Goal: Task Accomplishment & Management: Manage account settings

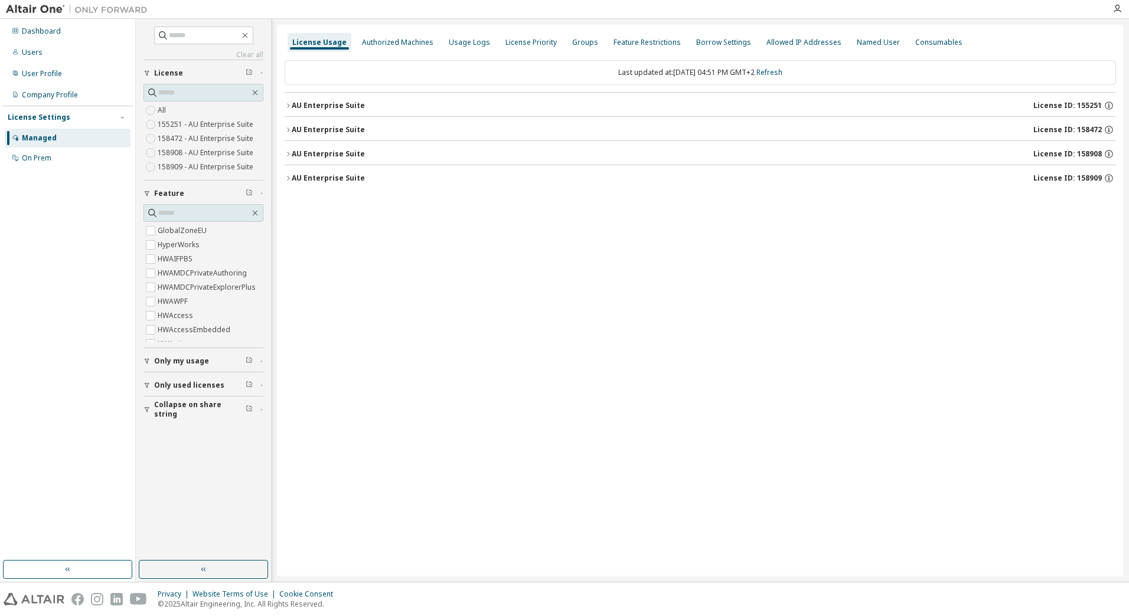
click at [288, 151] on icon "button" at bounding box center [288, 154] width 7 height 7
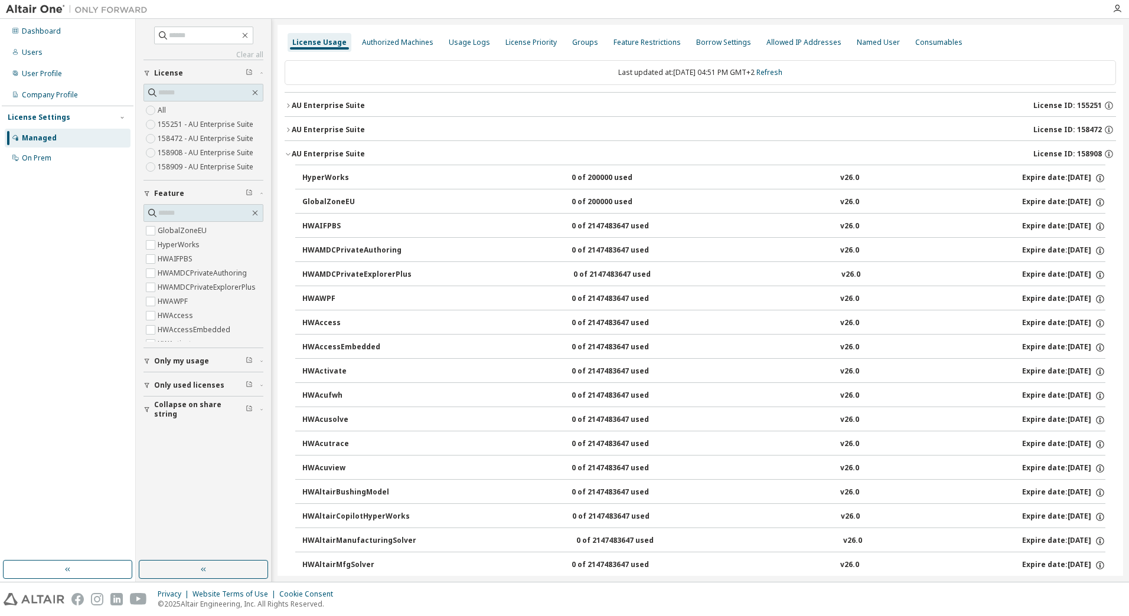
click at [288, 151] on icon "button" at bounding box center [288, 154] width 7 height 7
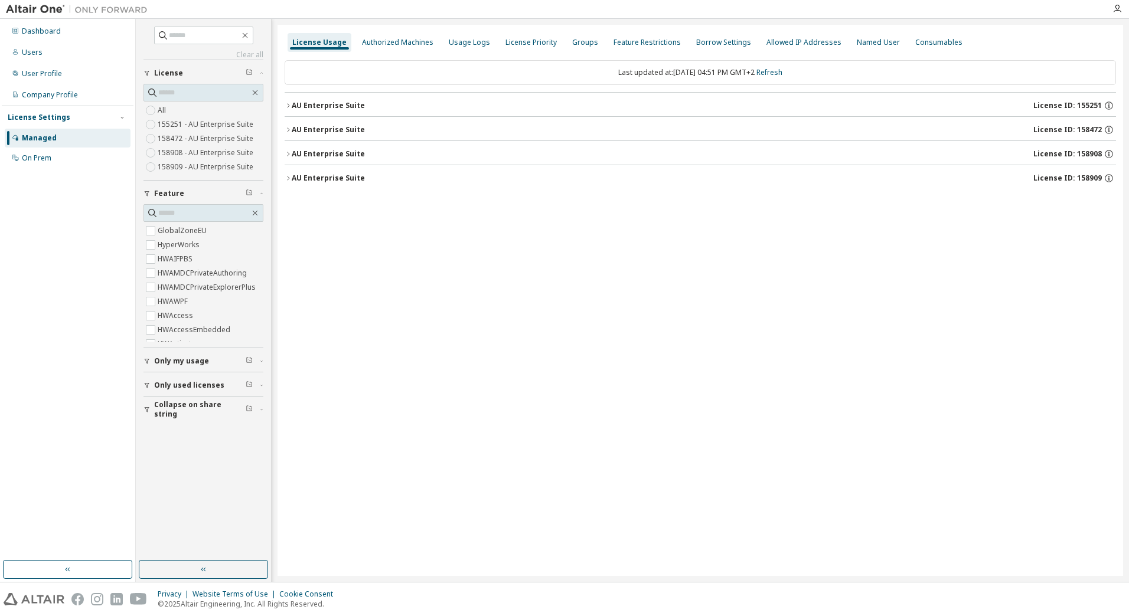
click at [288, 129] on icon "button" at bounding box center [288, 130] width 2 height 4
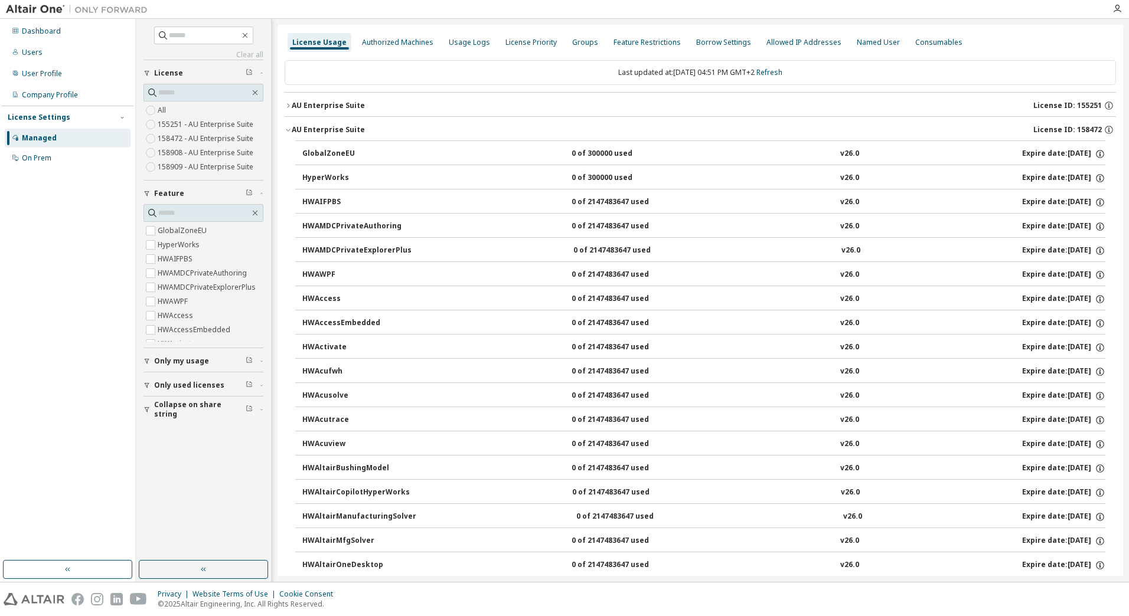
click at [288, 129] on icon "button" at bounding box center [288, 129] width 7 height 7
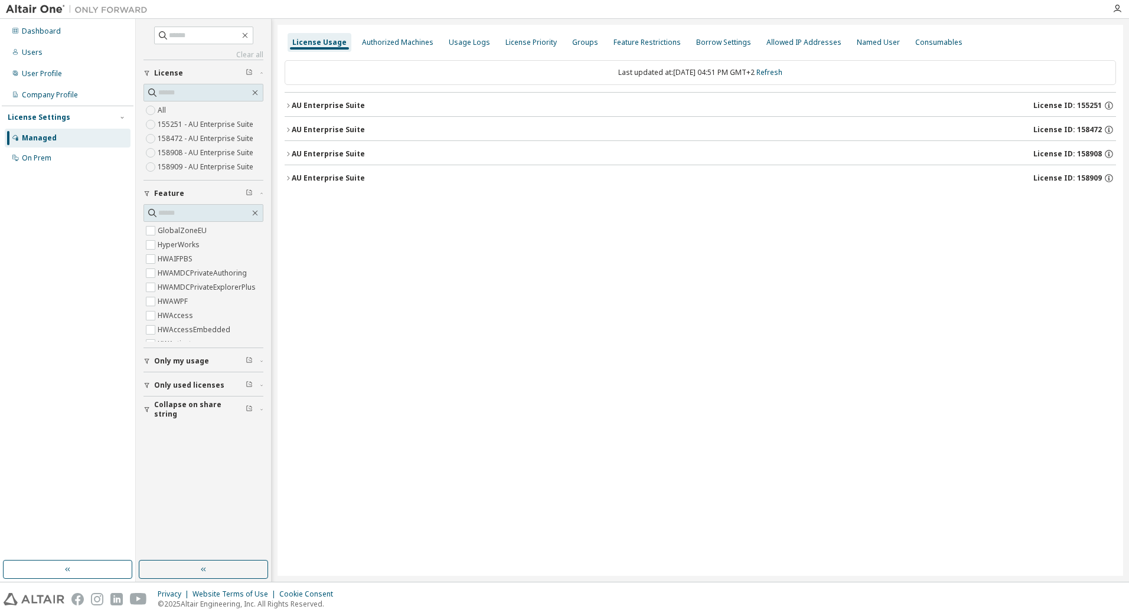
click at [287, 154] on icon "button" at bounding box center [288, 154] width 7 height 7
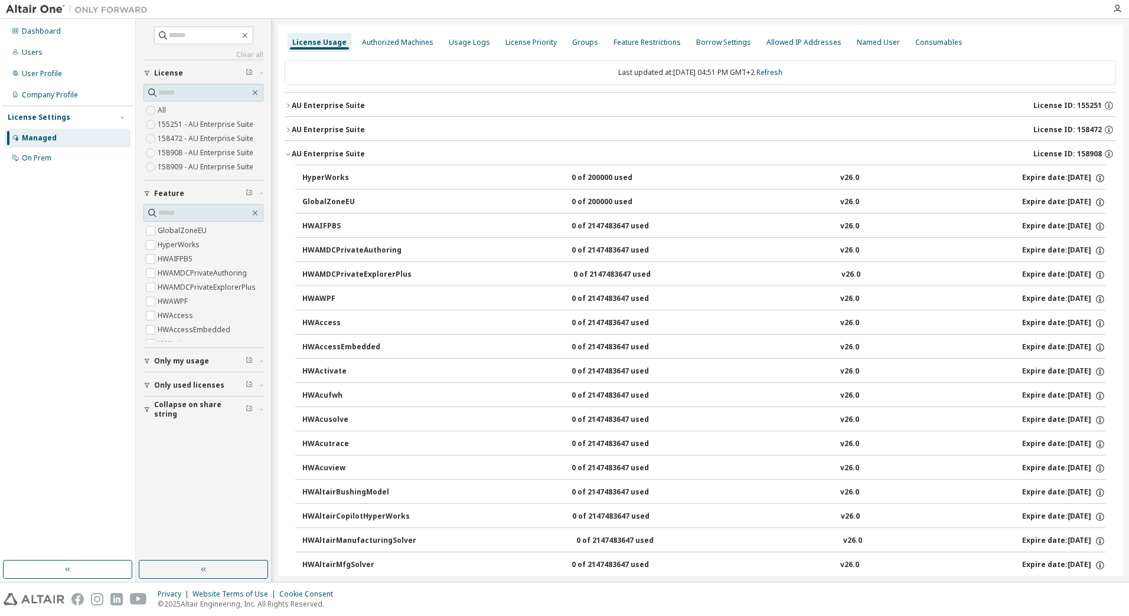
click at [289, 154] on icon "button" at bounding box center [288, 154] width 7 height 7
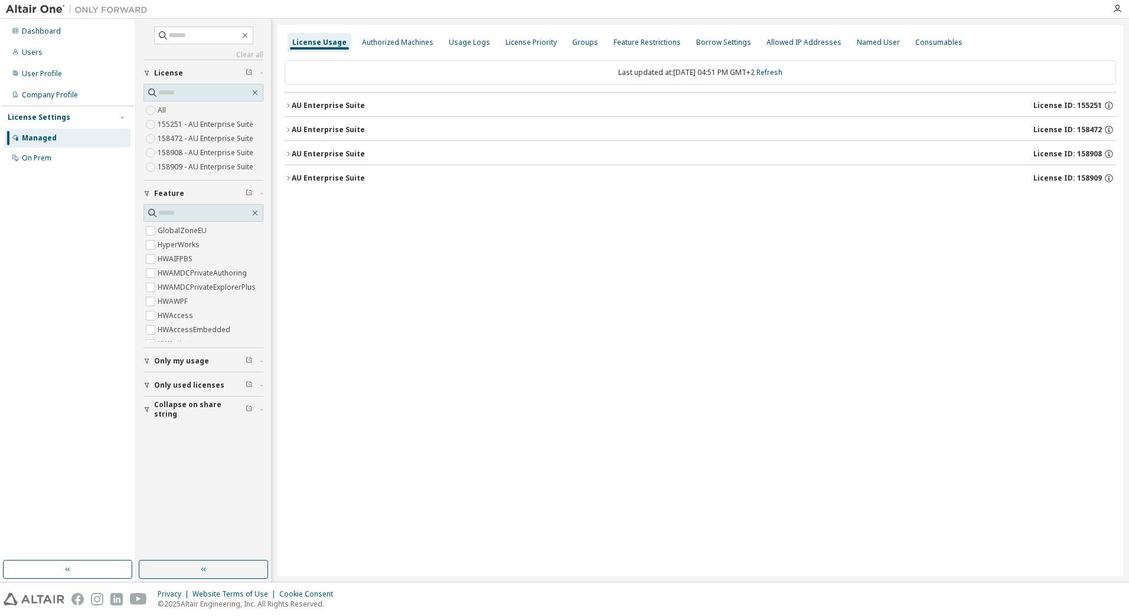
click at [288, 177] on icon "button" at bounding box center [288, 178] width 7 height 7
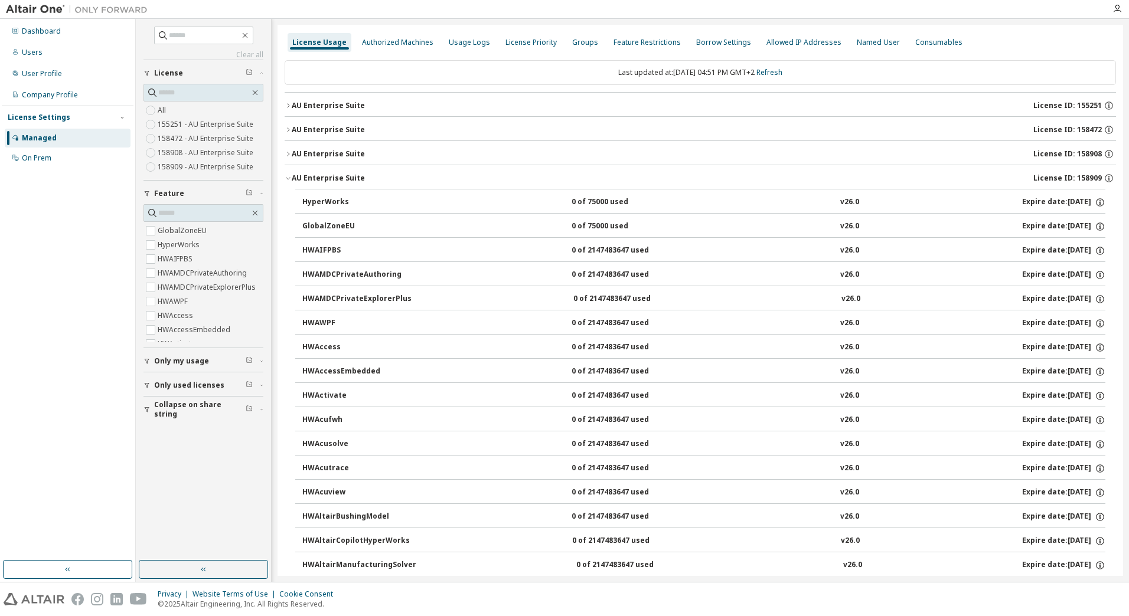
click at [288, 177] on icon "button" at bounding box center [288, 178] width 7 height 7
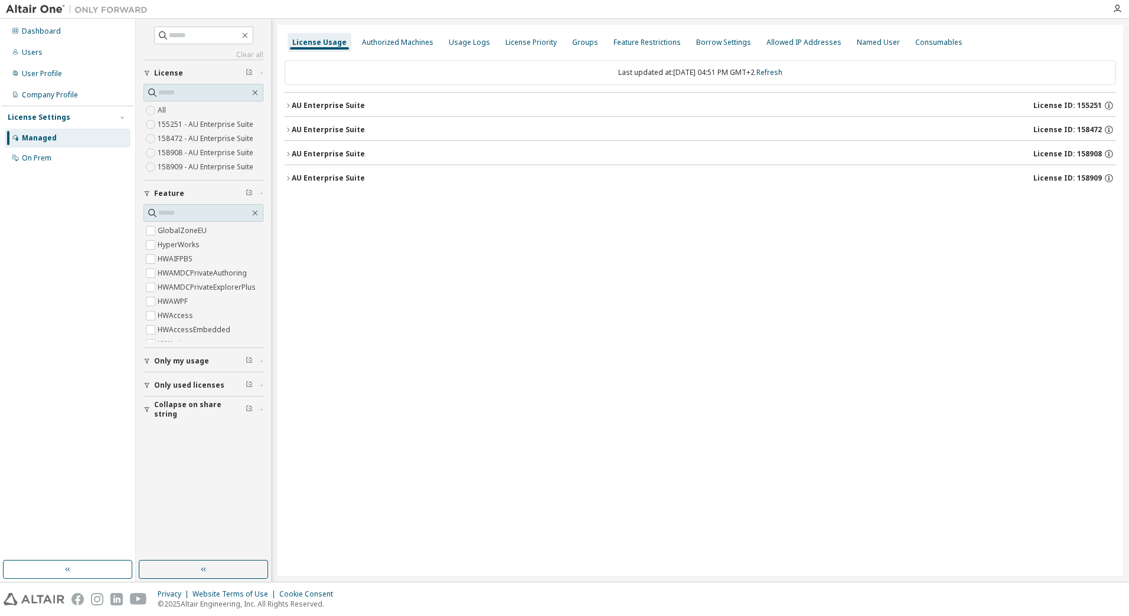
click at [290, 103] on icon "button" at bounding box center [288, 105] width 7 height 7
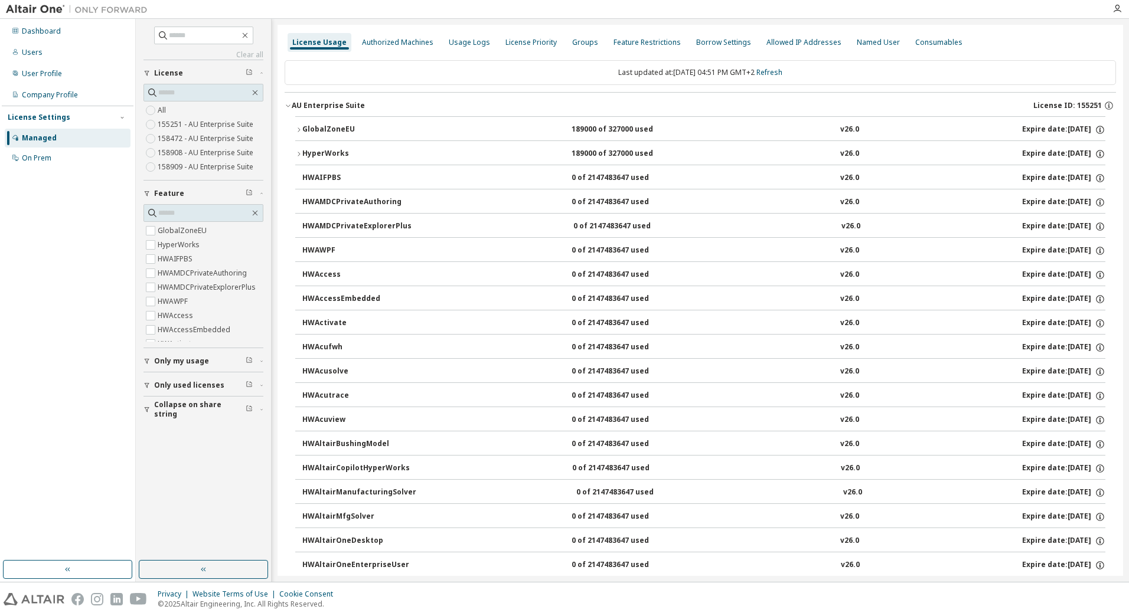
click at [288, 105] on icon "button" at bounding box center [288, 105] width 7 height 7
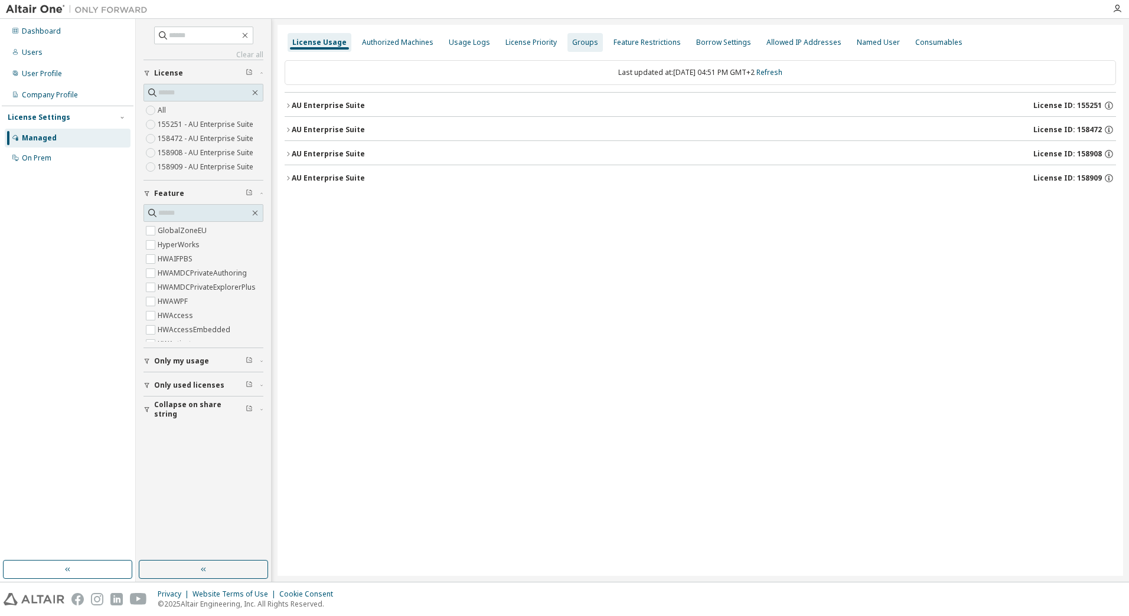
click at [583, 44] on div "Groups" at bounding box center [585, 42] width 26 height 9
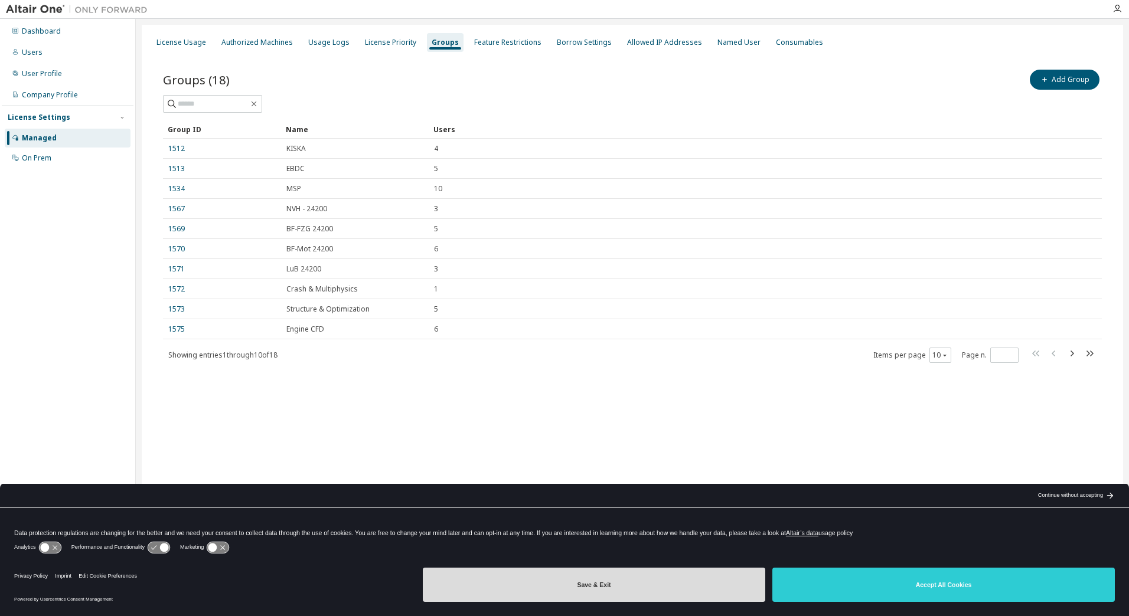
click at [492, 592] on button "Save & Exit" at bounding box center [594, 585] width 342 height 34
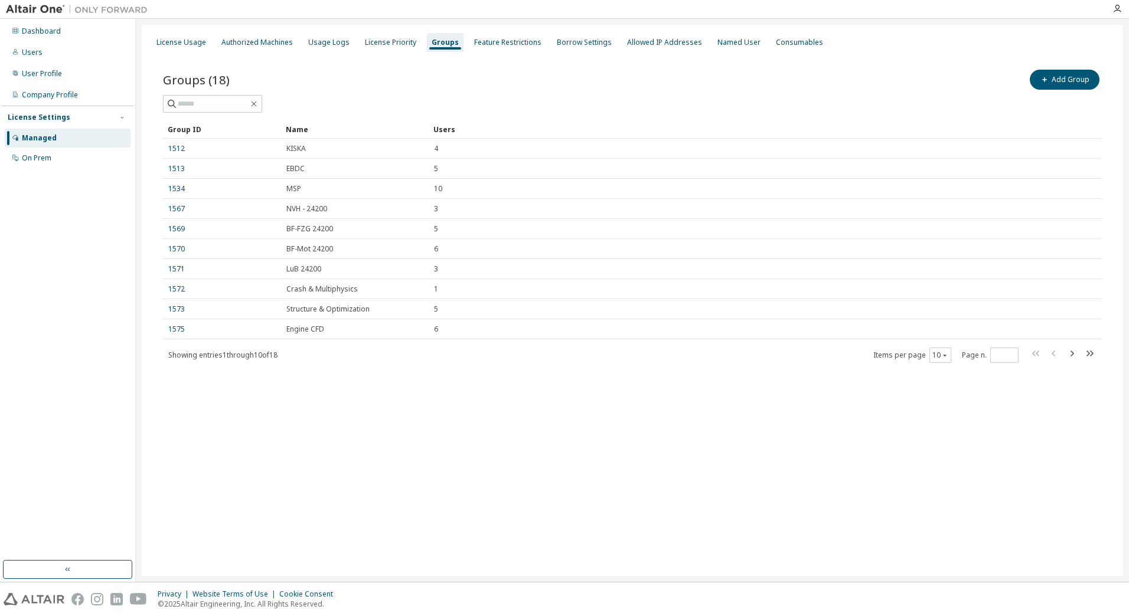
click at [403, 486] on div "License Usage Authorized Machines Usage Logs License Priority Groups Feature Re…" at bounding box center [632, 300] width 981 height 551
click at [942, 357] on icon "button" at bounding box center [944, 355] width 7 height 7
drag, startPoint x: 945, startPoint y: 399, endPoint x: 944, endPoint y: 412, distance: 13.0
click at [944, 412] on div "10 20 30 50 100" at bounding box center [976, 399] width 94 height 71
click at [946, 412] on div "50" at bounding box center [976, 414] width 94 height 14
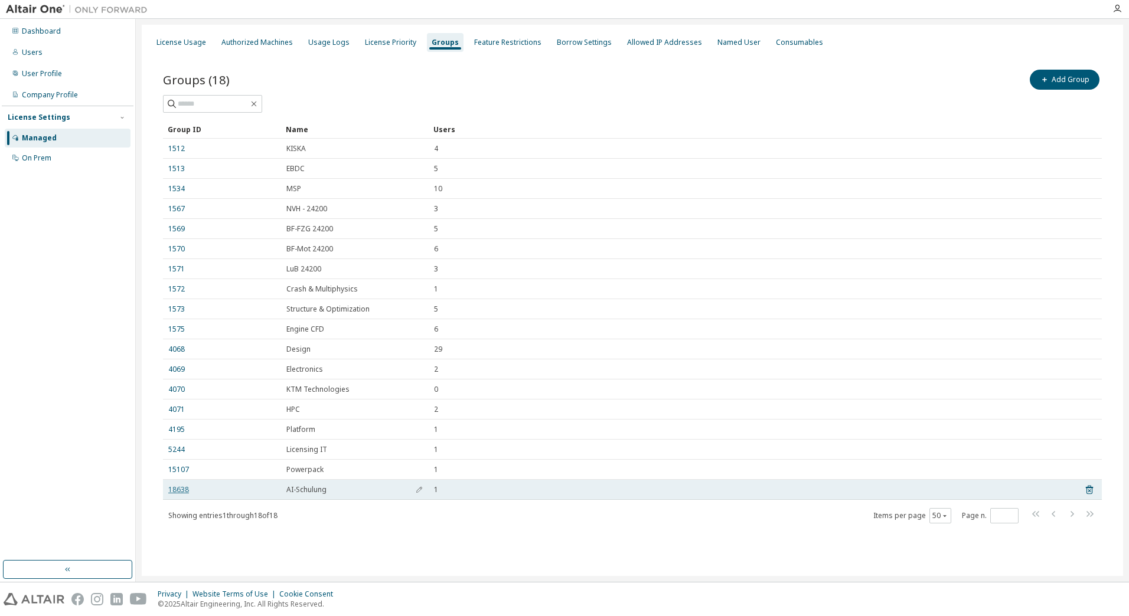
click at [172, 488] on link "18638" at bounding box center [178, 489] width 21 height 9
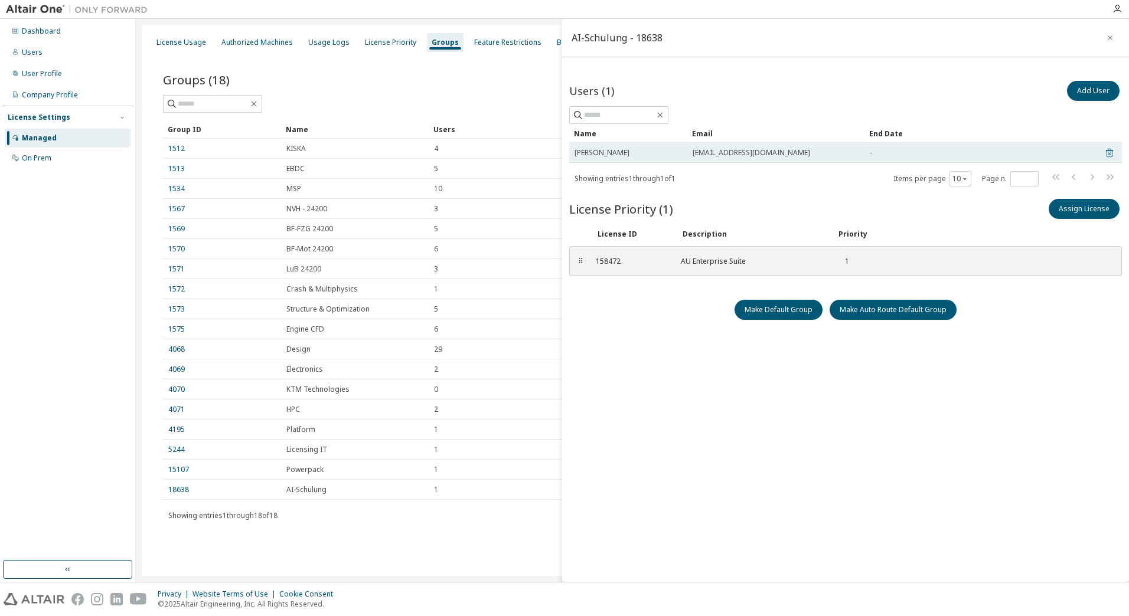
click at [1109, 152] on icon at bounding box center [1109, 153] width 11 height 14
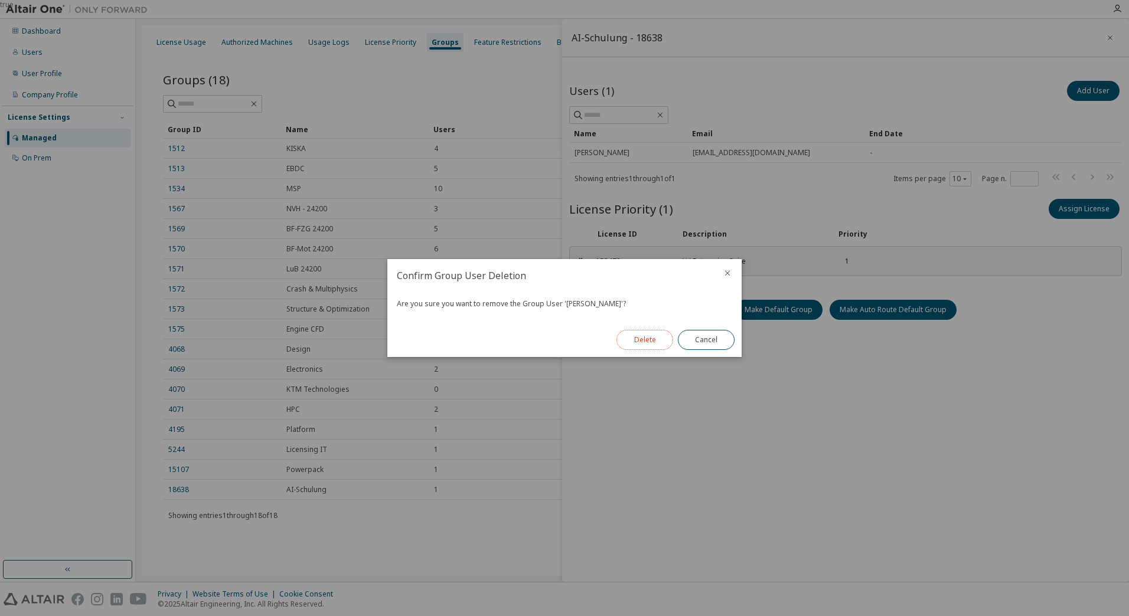
click at [644, 337] on button "Delete" at bounding box center [644, 340] width 57 height 20
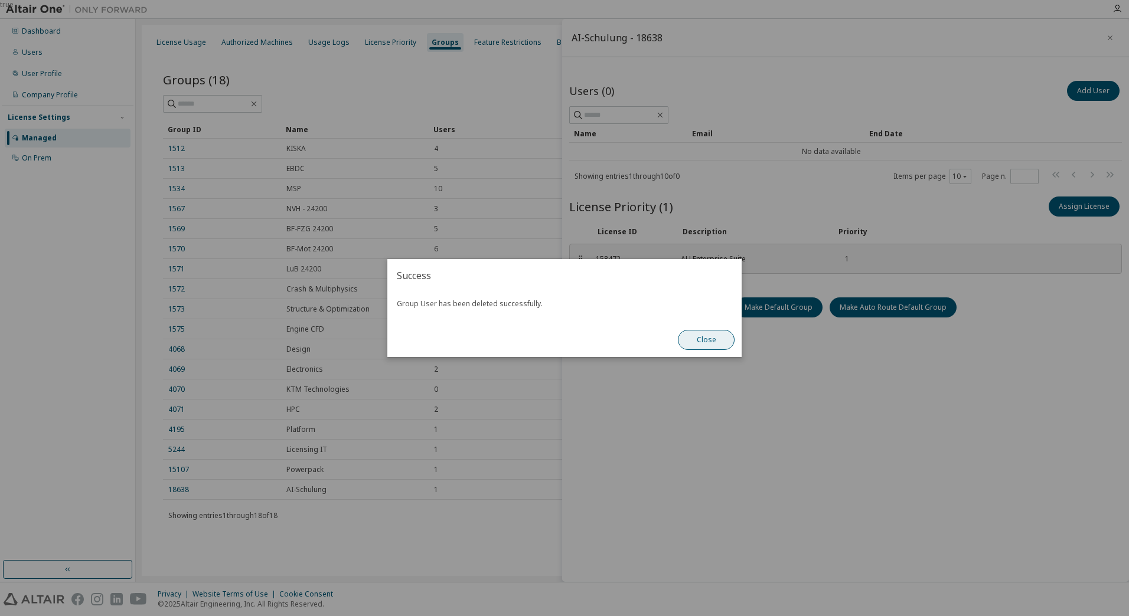
click at [711, 341] on button "Close" at bounding box center [706, 340] width 57 height 20
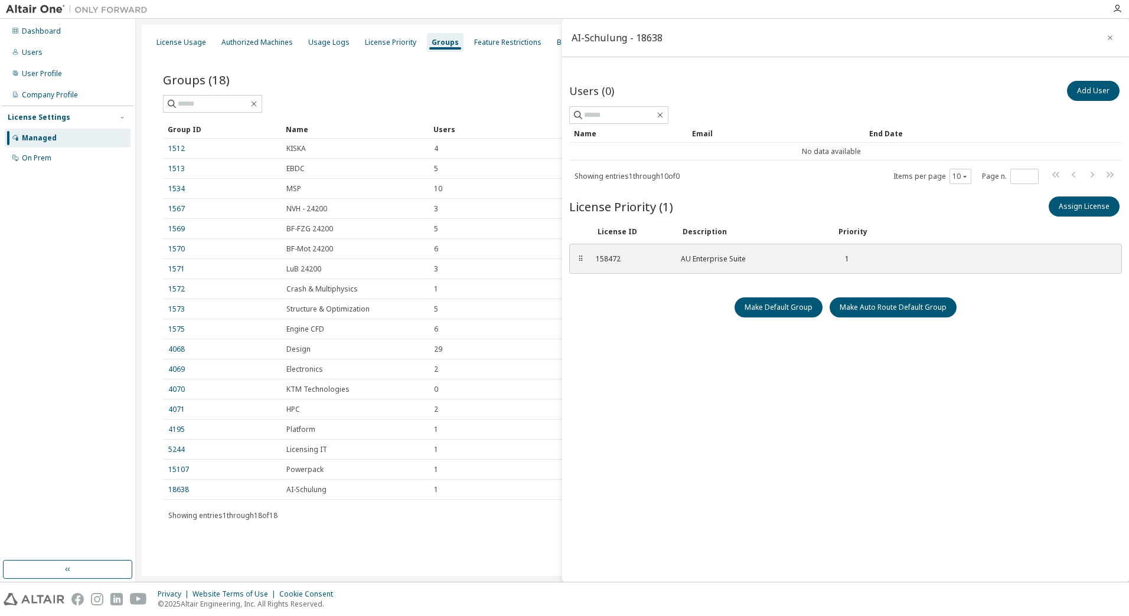
click at [679, 446] on div "Users (0) Add User Clear Load Save Save As Field Operator Value Select filter S…" at bounding box center [845, 325] width 553 height 493
click at [1112, 37] on icon "button" at bounding box center [1110, 37] width 8 height 9
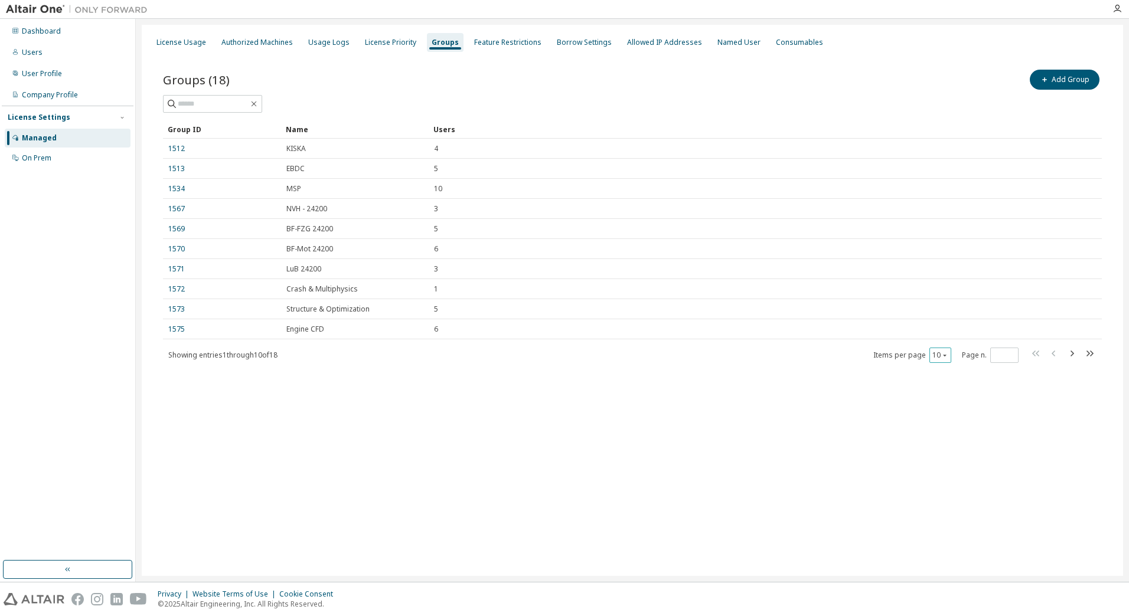
click at [940, 354] on button "10" at bounding box center [940, 355] width 16 height 9
click at [943, 383] on div "20" at bounding box center [976, 385] width 94 height 14
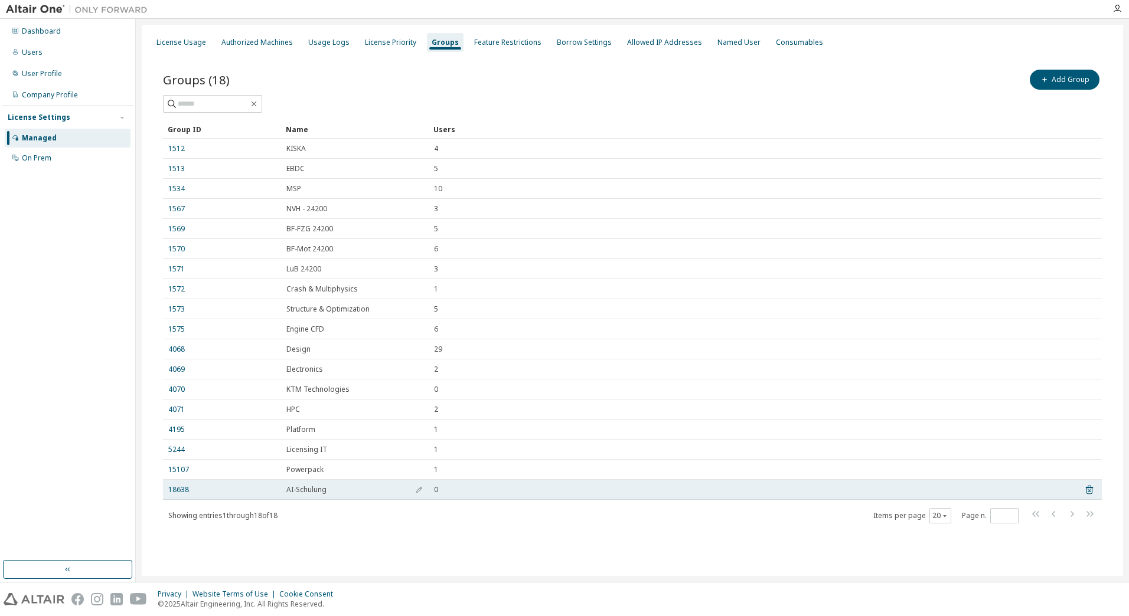
click at [316, 491] on span "AI-Schulung" at bounding box center [306, 489] width 40 height 9
click at [417, 491] on icon "button" at bounding box center [419, 490] width 6 height 6
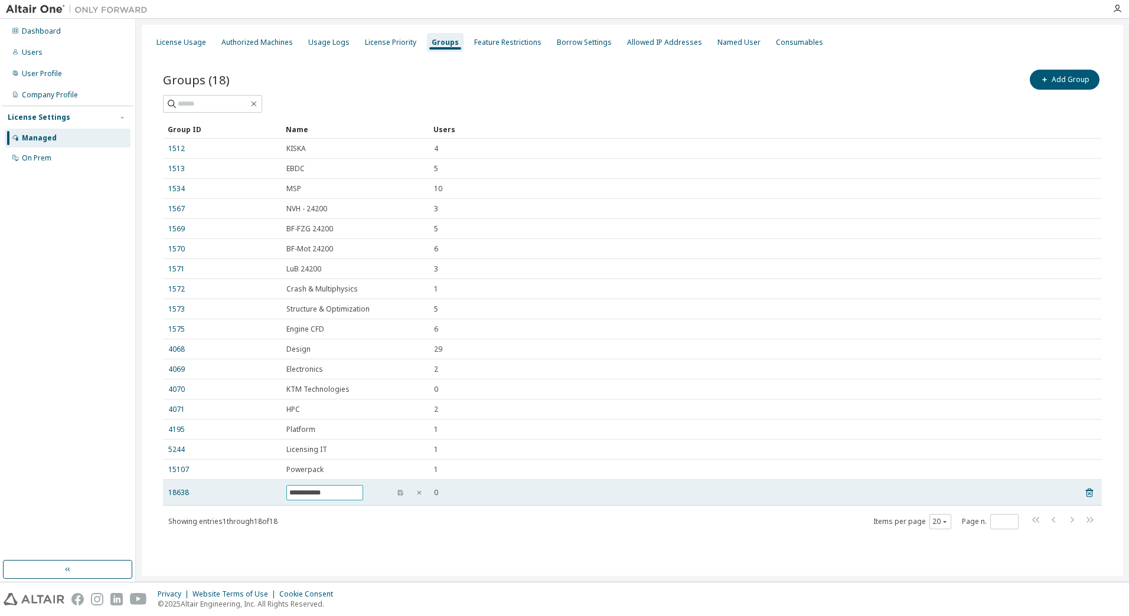
drag, startPoint x: 299, startPoint y: 494, endPoint x: 245, endPoint y: 499, distance: 54.0
click at [245, 499] on tr "**********" at bounding box center [632, 493] width 939 height 26
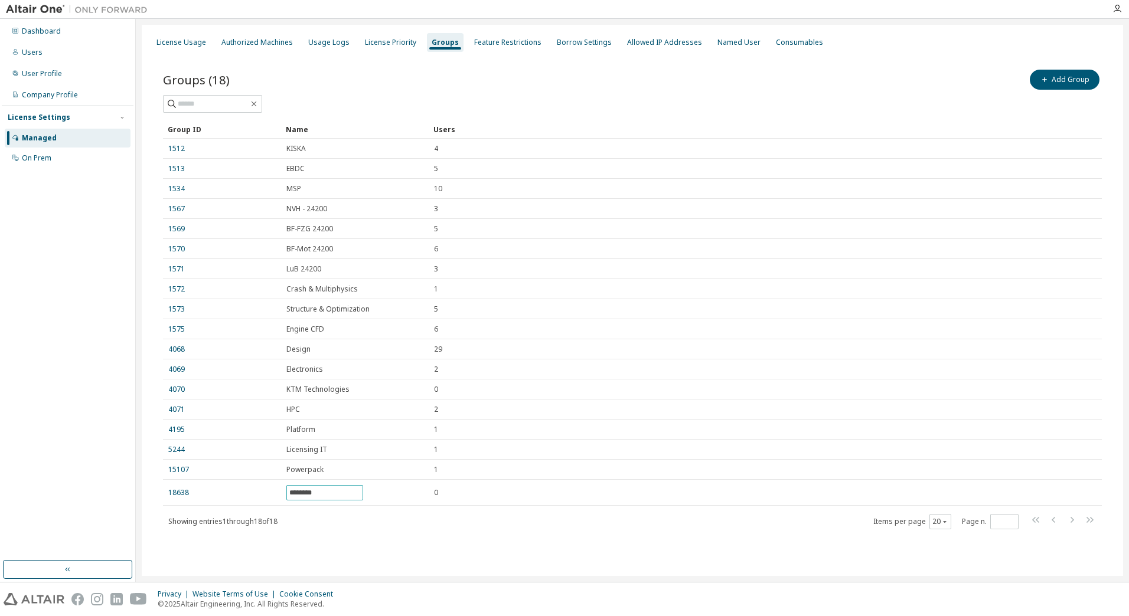
type input "********"
click at [329, 515] on div "Showing entries 1 through 18 of 18 Items per page 20 Page n. *" at bounding box center [632, 521] width 939 height 17
click at [329, 551] on div "Groups (18) Add Group Clear Load Save Save As Field Operator Value Select filte…" at bounding box center [632, 307] width 967 height 508
